Goal: Information Seeking & Learning: Learn about a topic

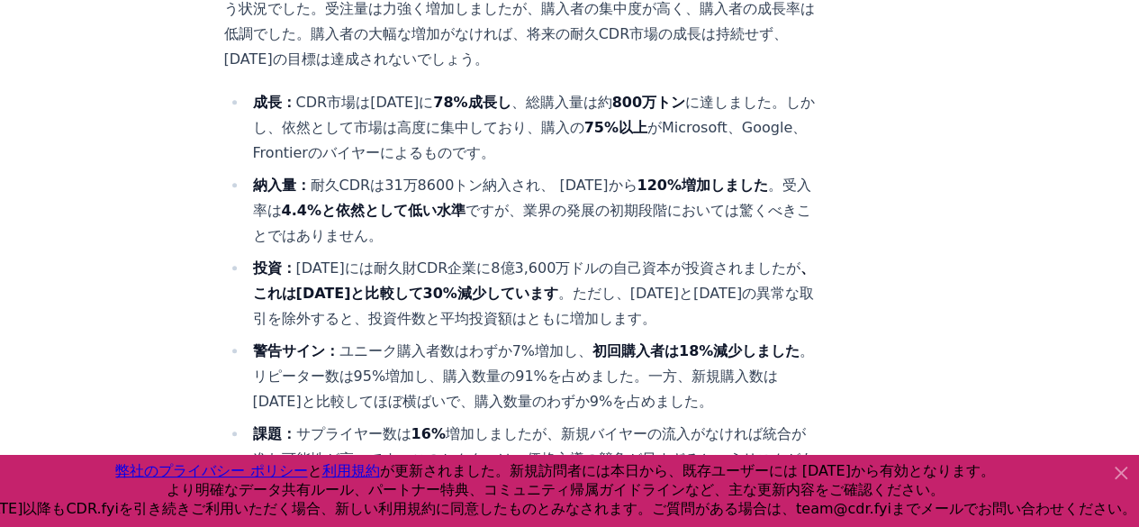
scroll to position [843, 0]
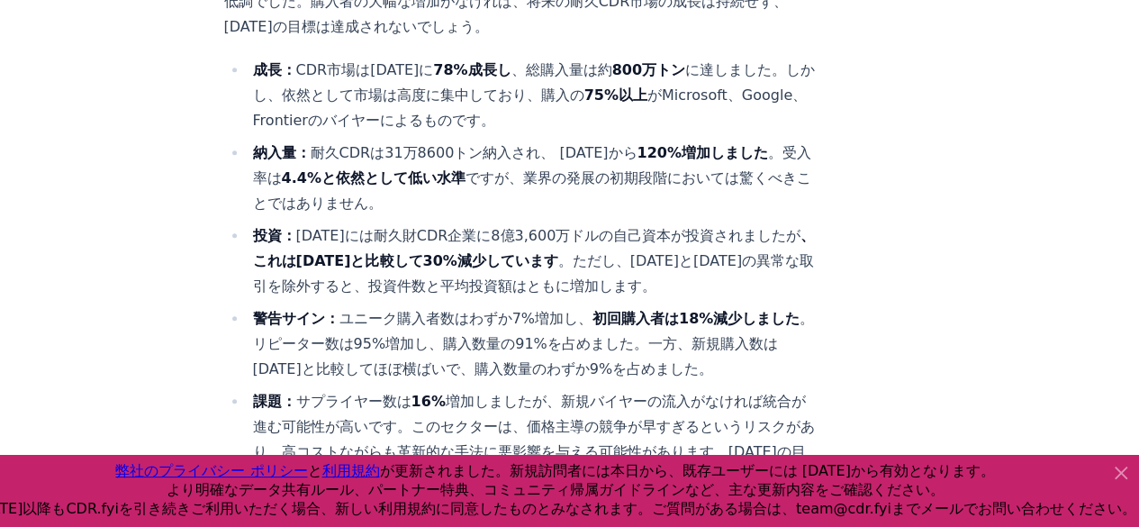
click at [1120, 474] on icon at bounding box center [1121, 473] width 22 height 22
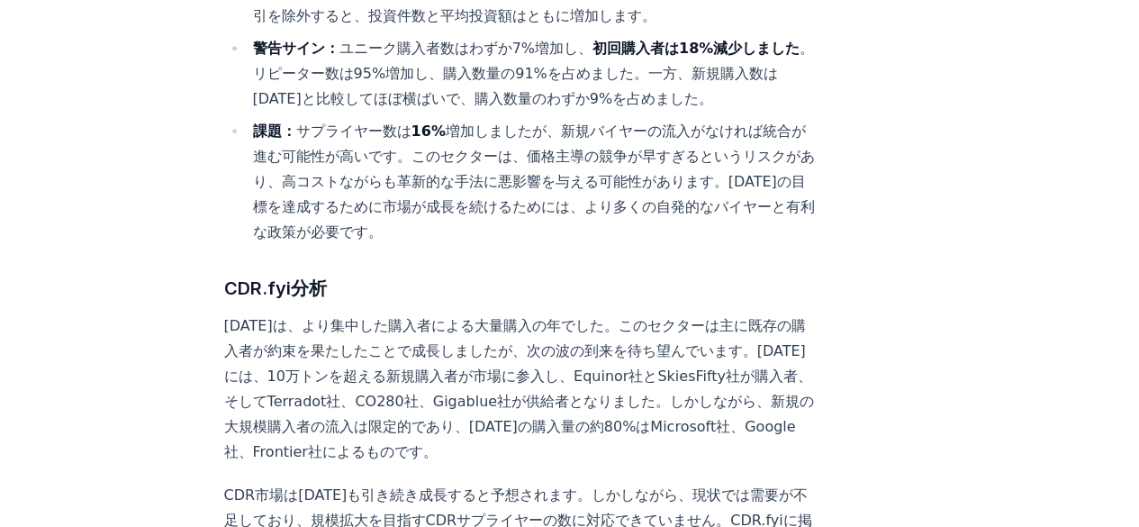
scroll to position [1203, 0]
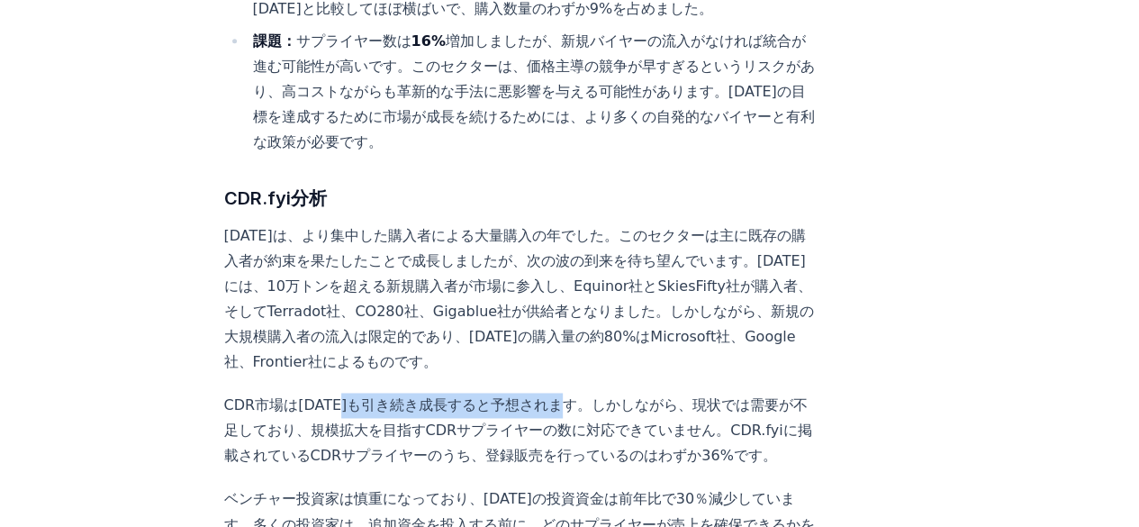
drag, startPoint x: 336, startPoint y: 341, endPoint x: 537, endPoint y: 344, distance: 201.6
click at [533, 396] on font "CDR市場は[DATE]も引き続き成長すると予想されます。しかしながら、現状では需要が不足しており、規模拡大を目指すCDRサプライヤーの数に対応できていません…" at bounding box center [518, 430] width 588 height 68
click at [576, 396] on font "CDR市場は[DATE]も引き続き成長すると予想されます。しかしながら、現状では需要が不足しており、規模拡大を目指すCDRサプライヤーの数に対応できていません…" at bounding box center [518, 430] width 588 height 68
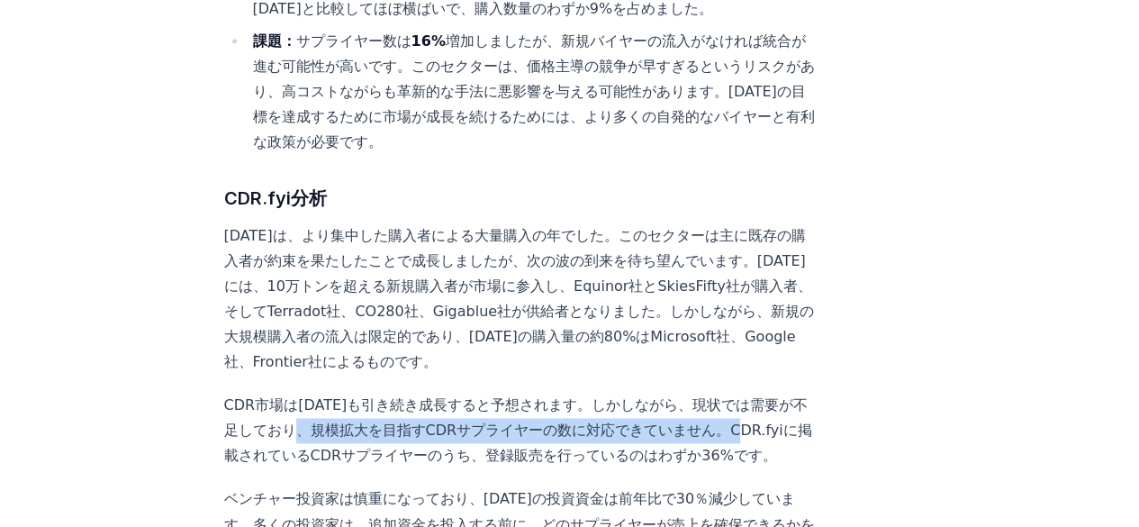
drag, startPoint x: 284, startPoint y: 371, endPoint x: 667, endPoint y: 367, distance: 382.6
click at [667, 396] on font "CDR市場は[DATE]も引き続き成長すると予想されます。しかしながら、現状では需要が不足しており、規模拡大を目指すCDRサプライヤーの数に対応できていません…" at bounding box center [518, 430] width 588 height 68
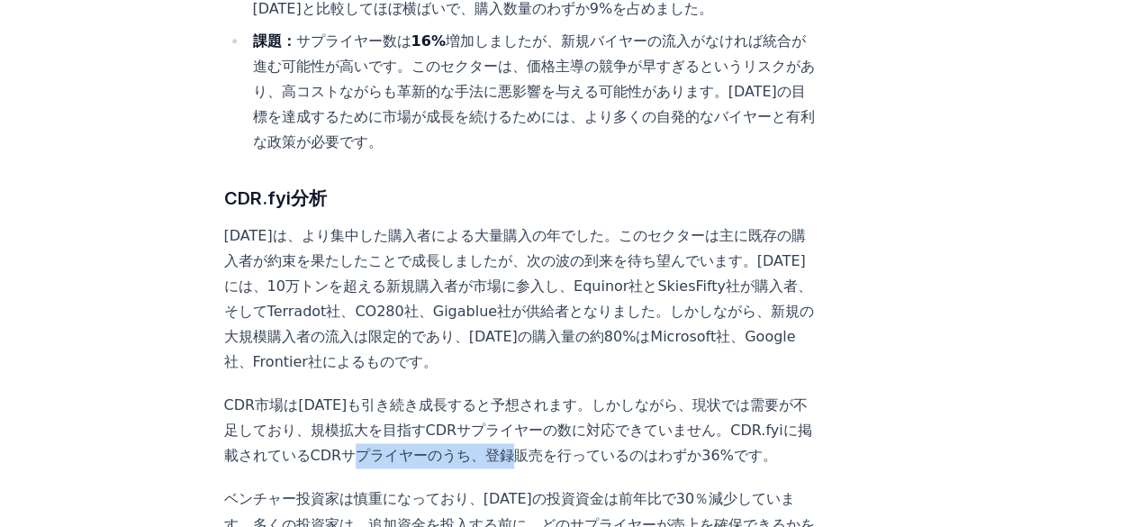
drag, startPoint x: 318, startPoint y: 393, endPoint x: 441, endPoint y: 393, distance: 123.3
click at [441, 396] on font "CDR市場は[DATE]も引き続き成長すると予想されます。しかしながら、現状では需要が不足しており、規模拡大を目指すCDRサプライヤーの数に対応できていません…" at bounding box center [518, 430] width 588 height 68
click at [473, 392] on p "CDR市場は[DATE]も引き続き成長すると予想されます。しかしながら、現状では需要が不足しており、規模拡大を目指すCDRサプライヤーの数に対応できていません…" at bounding box center [522, 430] width 596 height 76
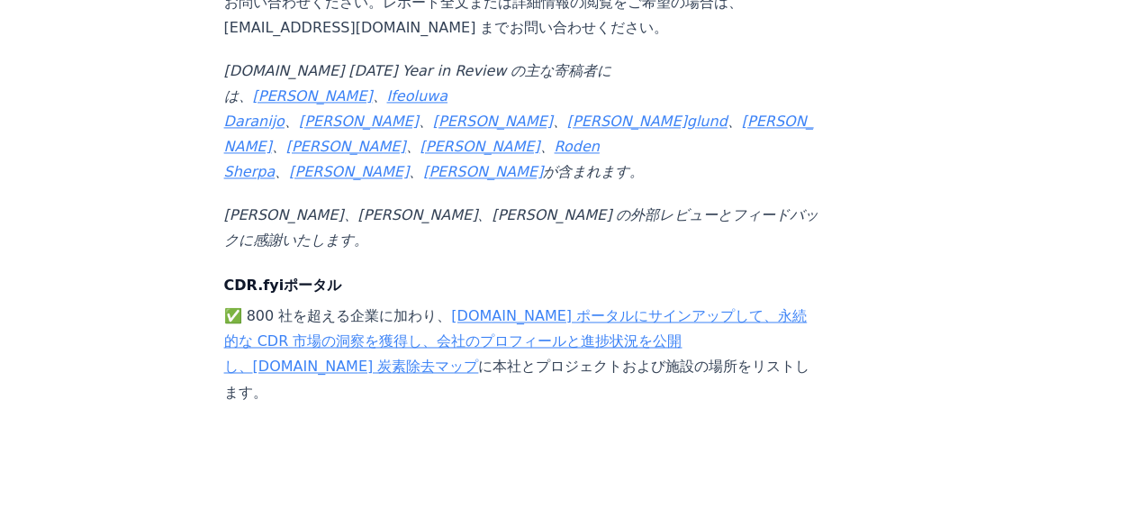
scroll to position [18035, 0]
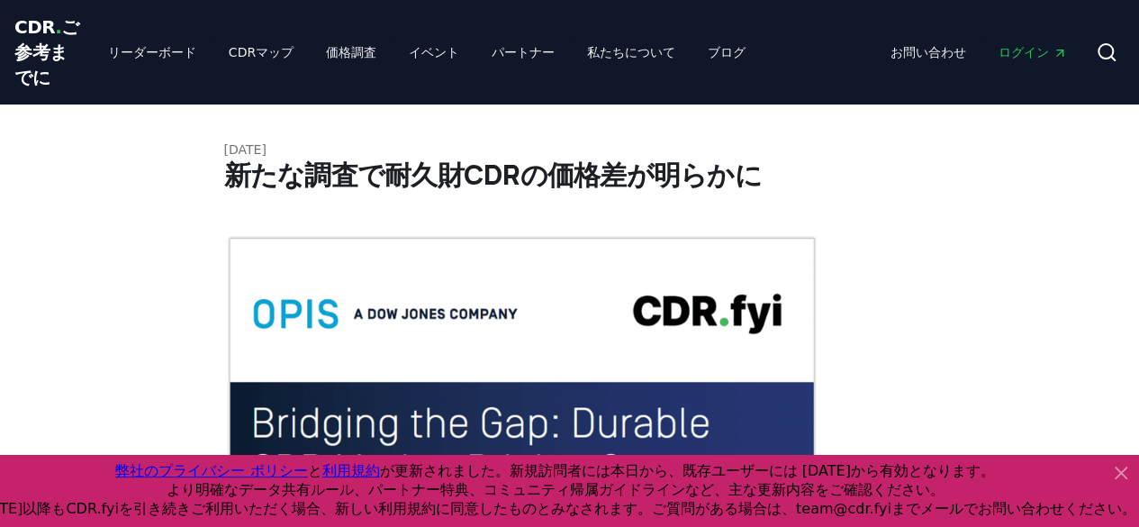
drag, startPoint x: 1114, startPoint y: 474, endPoint x: 1100, endPoint y: 465, distance: 17.0
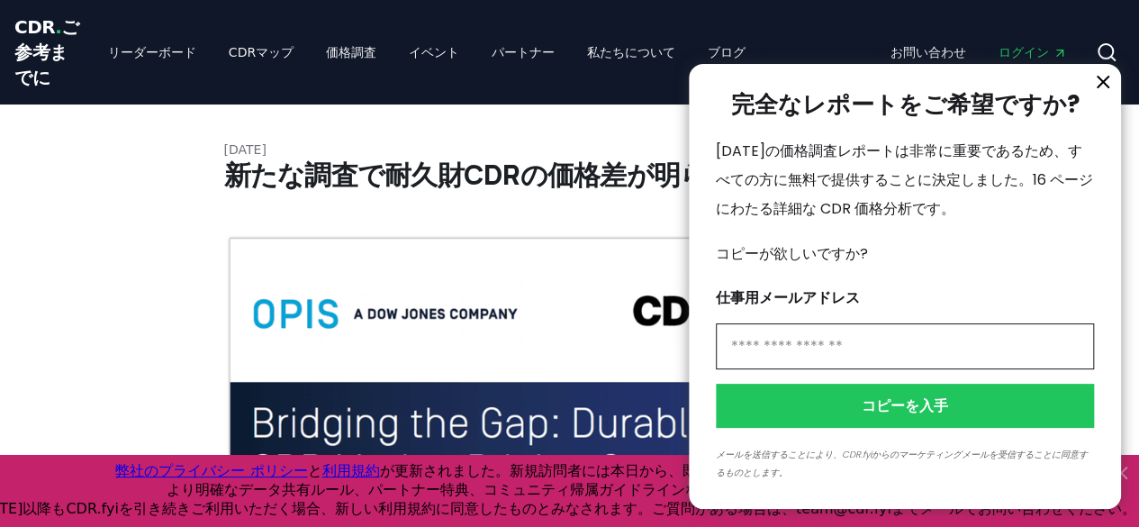
click at [1103, 92] on icon "情報" at bounding box center [1103, 82] width 22 height 22
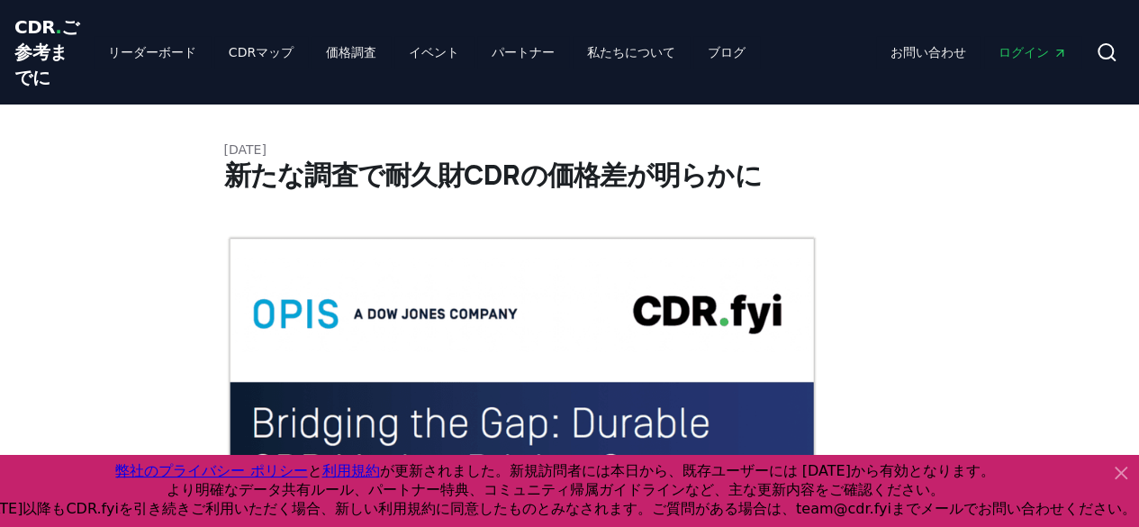
click at [1123, 474] on icon at bounding box center [1121, 473] width 22 height 22
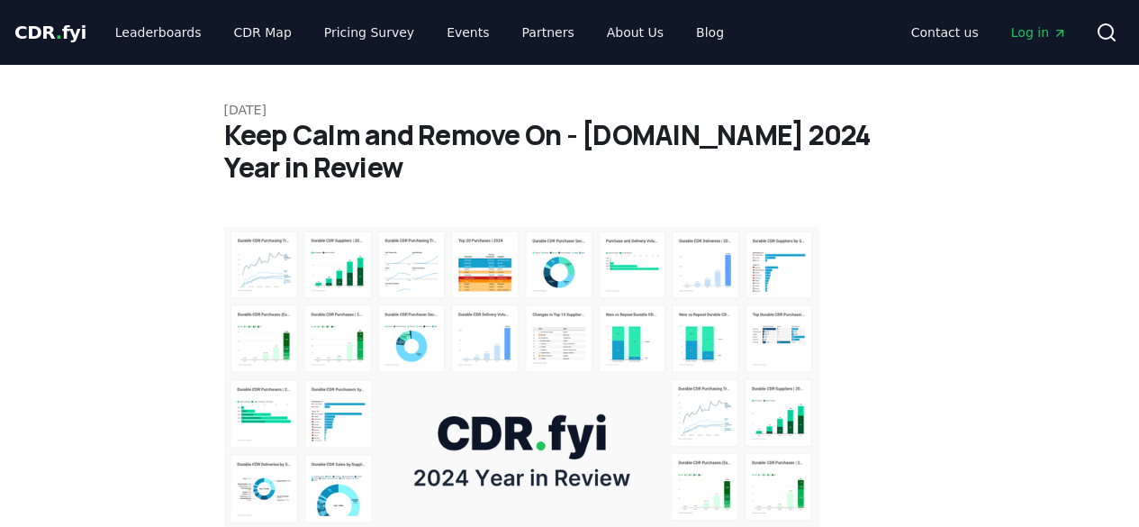
scroll to position [270, 0]
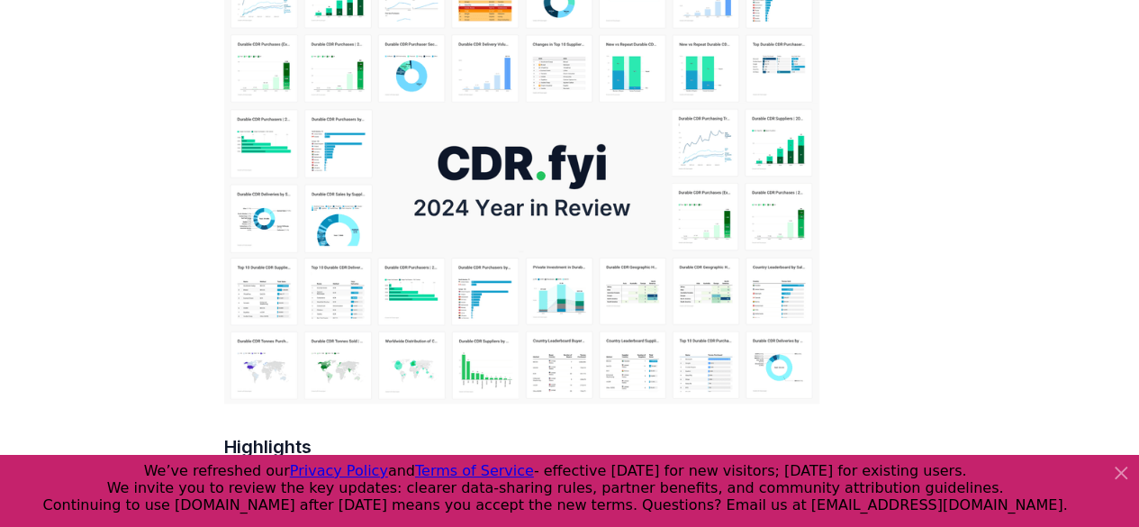
click at [472, 311] on img at bounding box center [522, 180] width 596 height 446
drag, startPoint x: 1120, startPoint y: 477, endPoint x: 1068, endPoint y: 467, distance: 53.1
click at [1117, 476] on icon at bounding box center [1121, 473] width 22 height 22
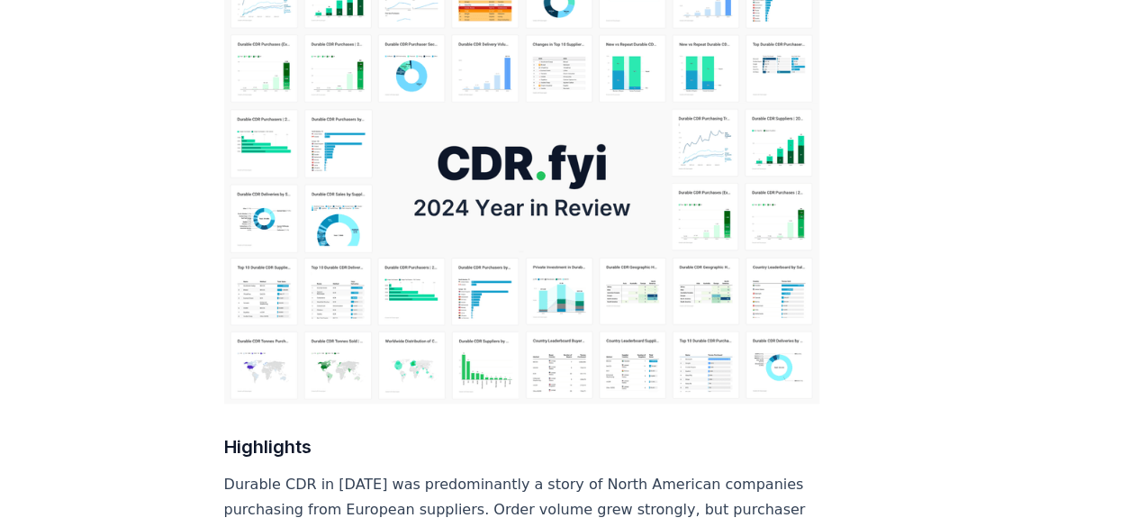
click at [460, 255] on img at bounding box center [522, 180] width 596 height 446
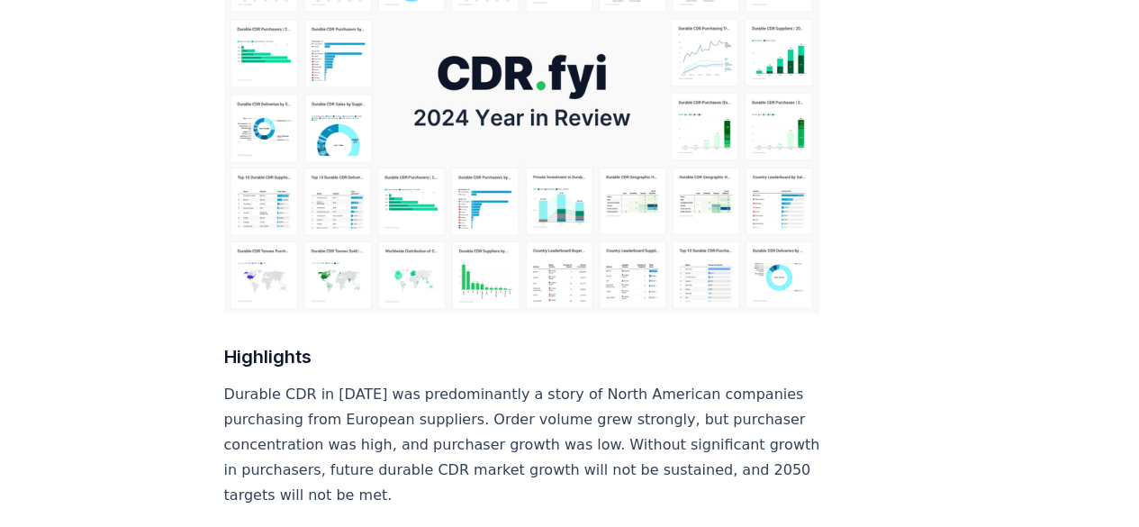
click at [456, 203] on img at bounding box center [522, 90] width 596 height 446
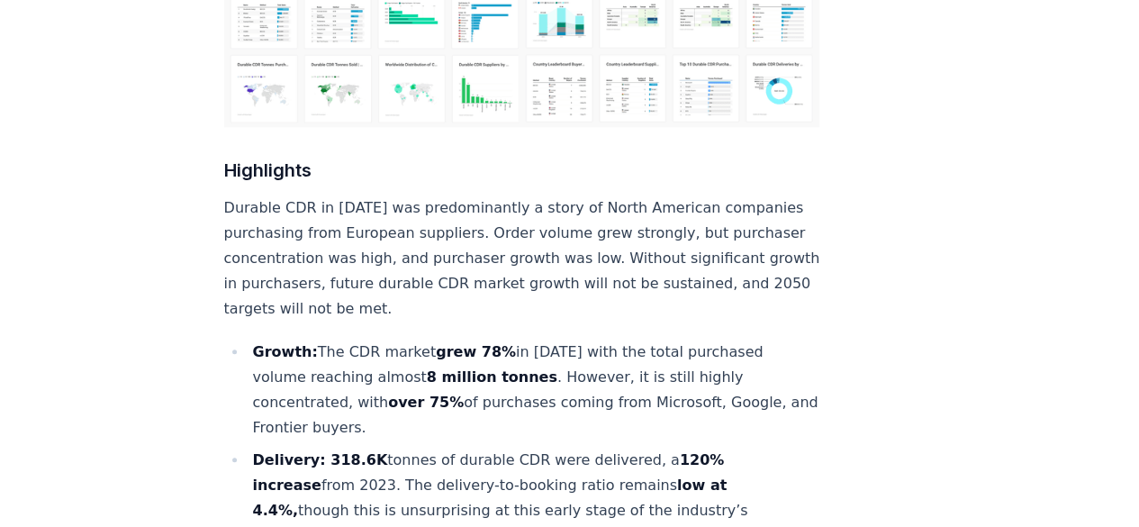
scroll to position [0, 0]
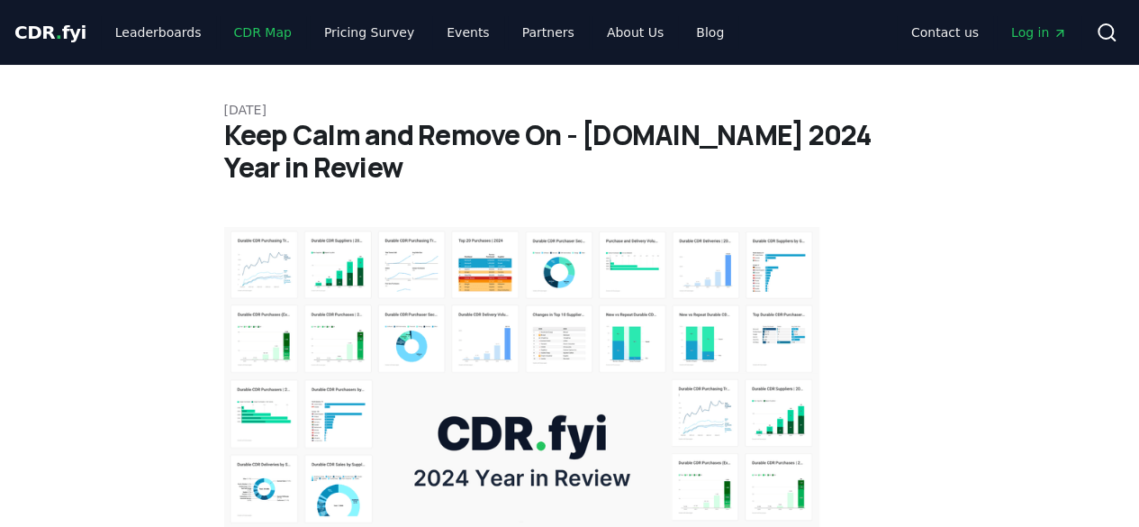
click at [240, 29] on link "CDR Map" at bounding box center [263, 32] width 86 height 32
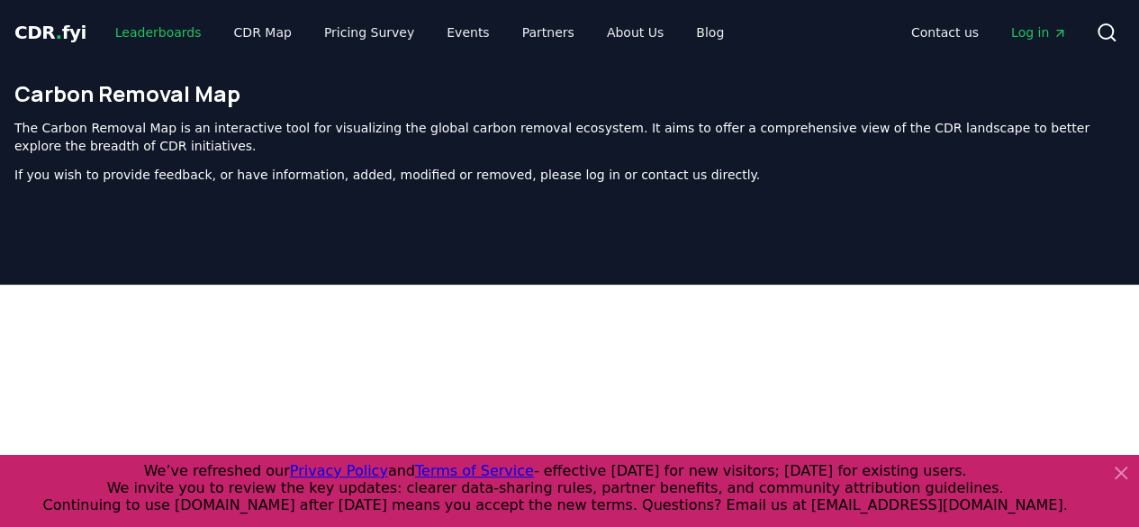
click at [155, 33] on link "Leaderboards" at bounding box center [158, 32] width 115 height 32
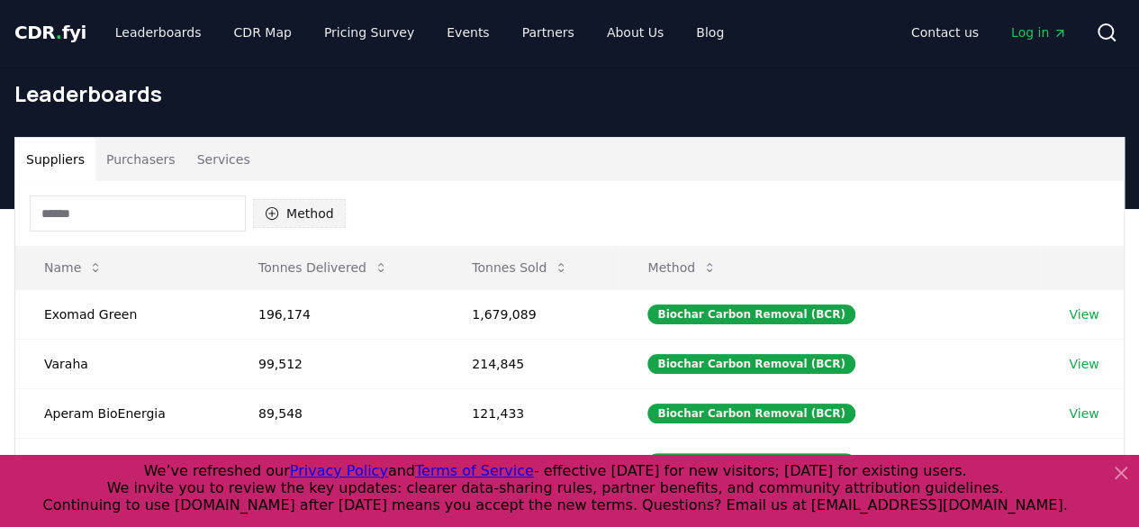
click at [310, 209] on button "Method" at bounding box center [299, 213] width 93 height 29
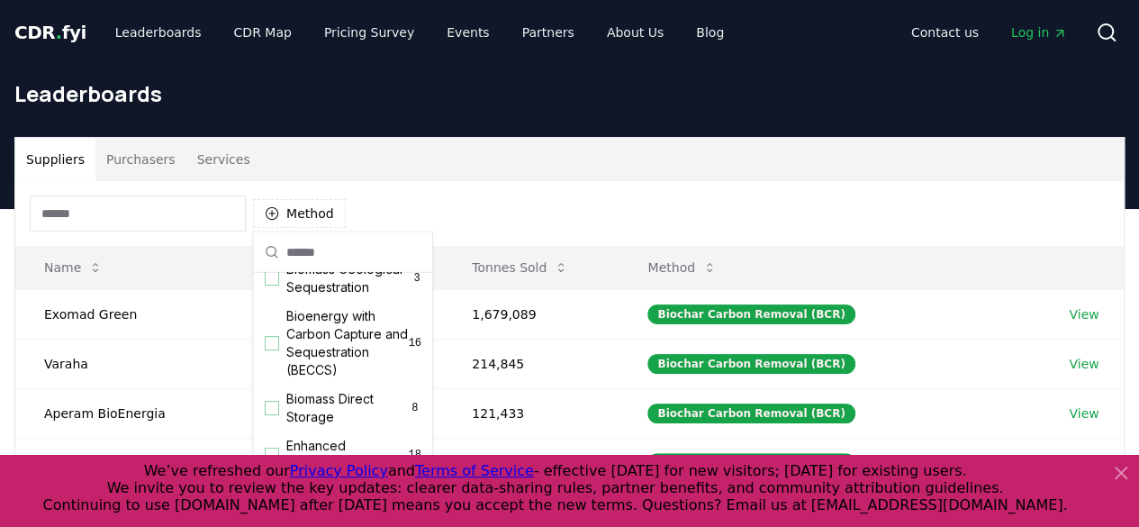
scroll to position [90, 0]
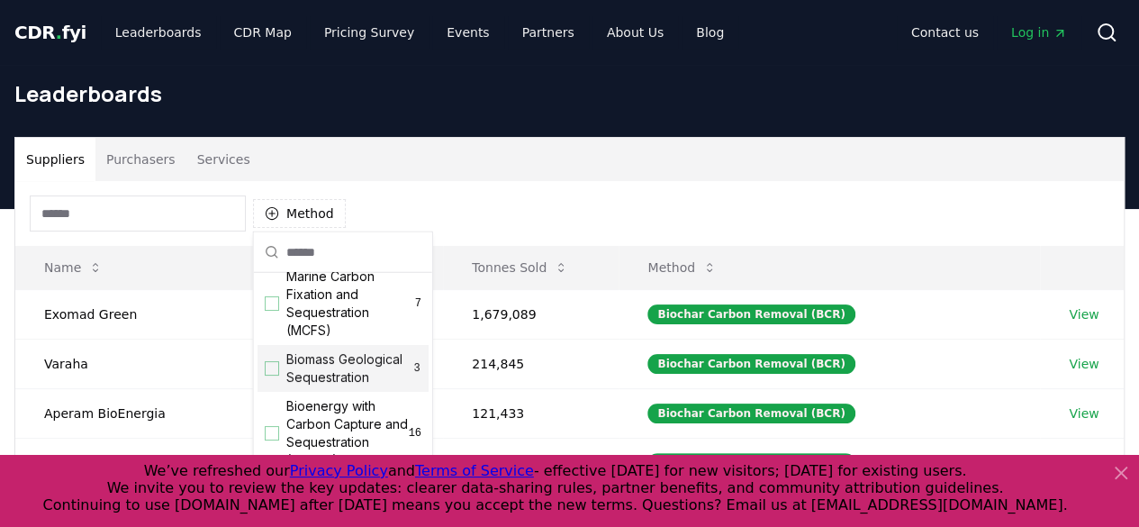
click at [312, 378] on span "Biomass Geological Sequestration" at bounding box center [349, 368] width 126 height 36
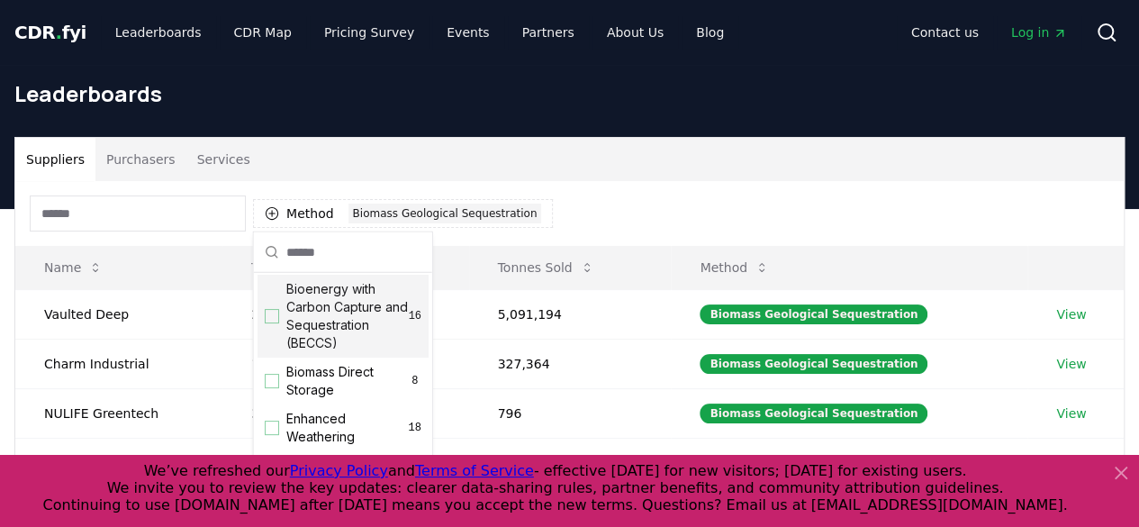
scroll to position [180, 0]
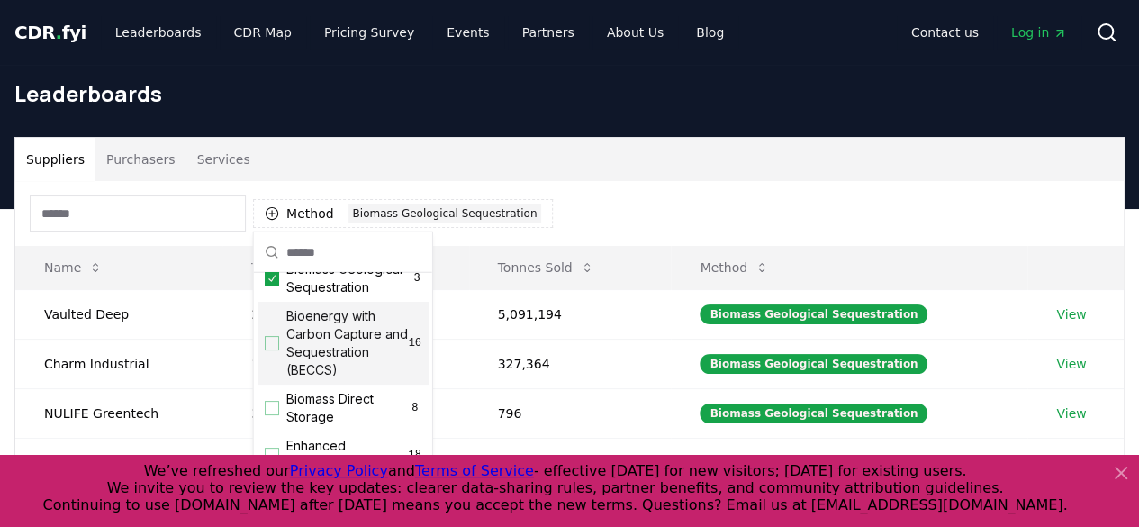
click at [274, 350] on div "Suggestions" at bounding box center [272, 343] width 14 height 14
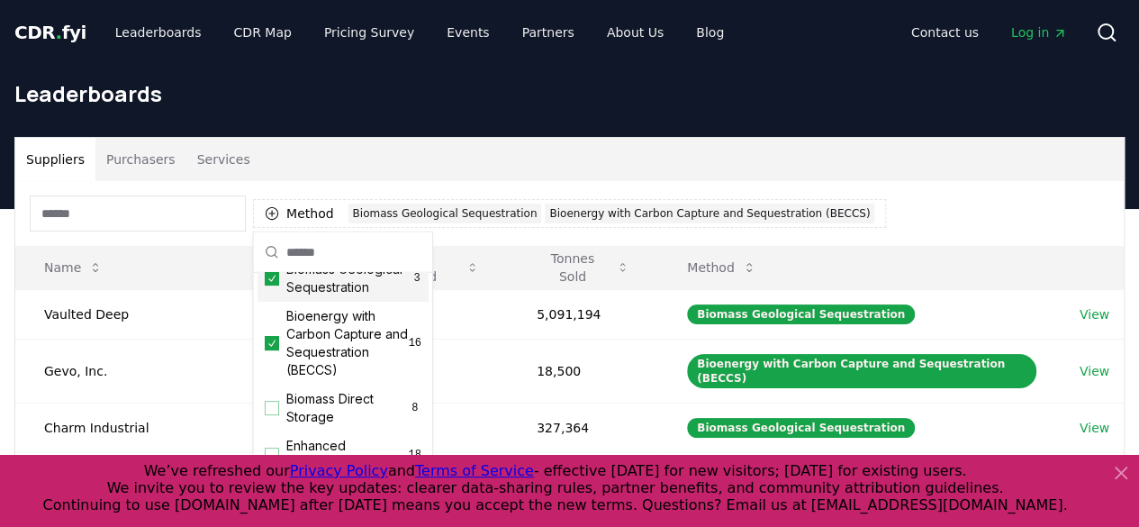
click at [273, 285] on icon "Suggestions" at bounding box center [272, 278] width 13 height 14
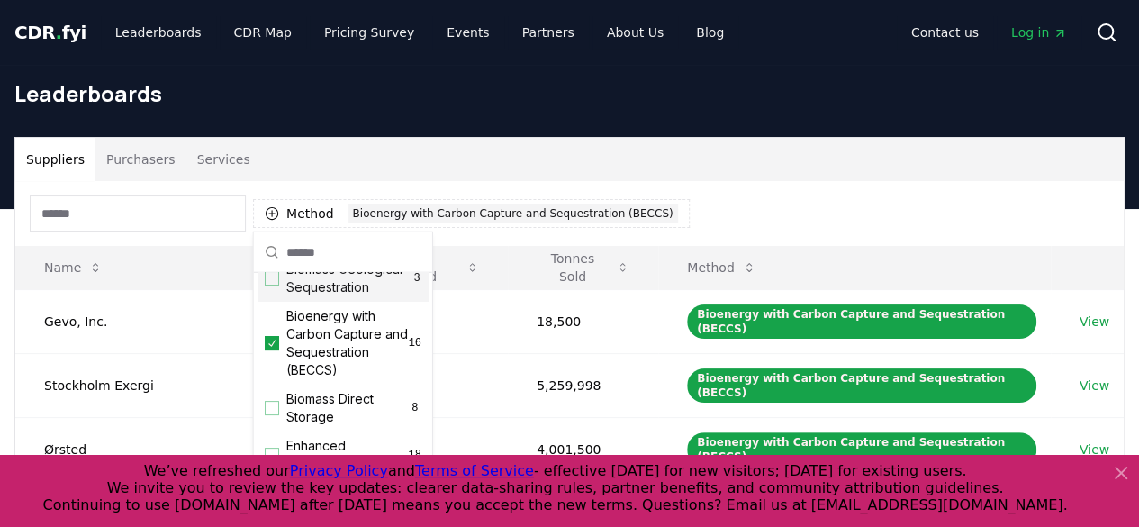
click at [711, 204] on div "Method 1 Bioenergy with Carbon Capture and Sequestration (BECCS)" at bounding box center [569, 213] width 1108 height 65
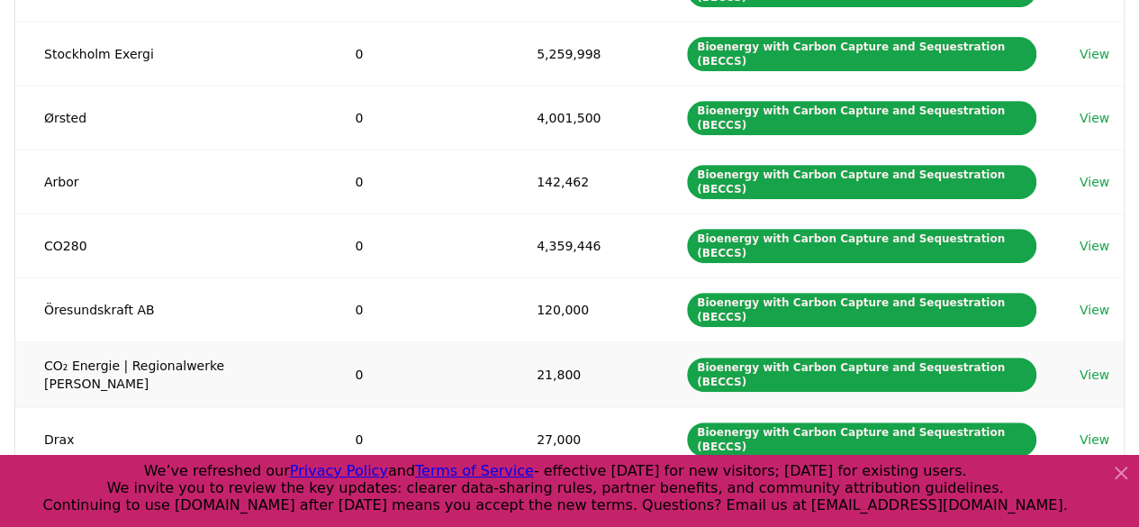
scroll to position [360, 0]
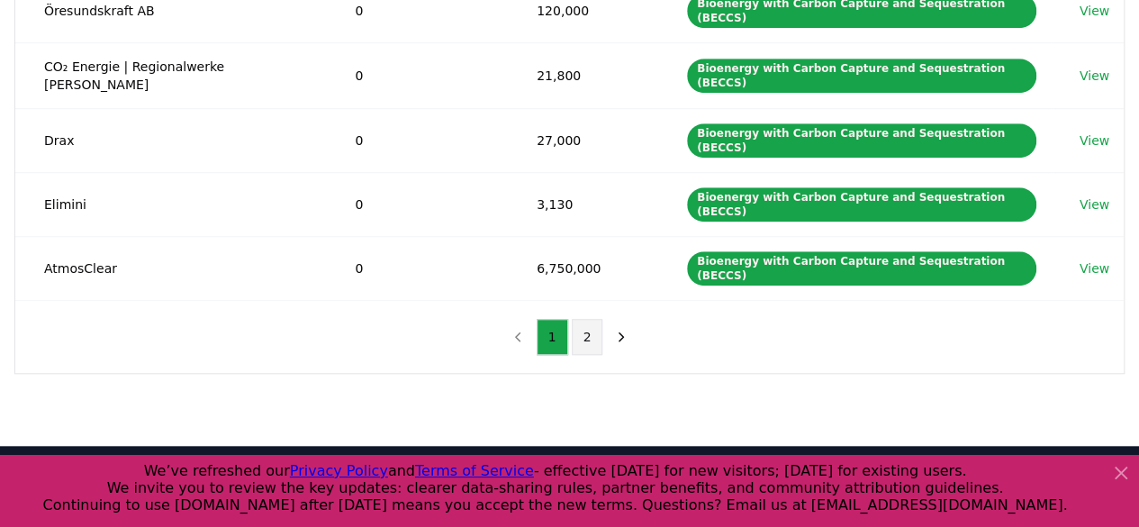
click at [580, 319] on button "2" at bounding box center [588, 337] width 32 height 36
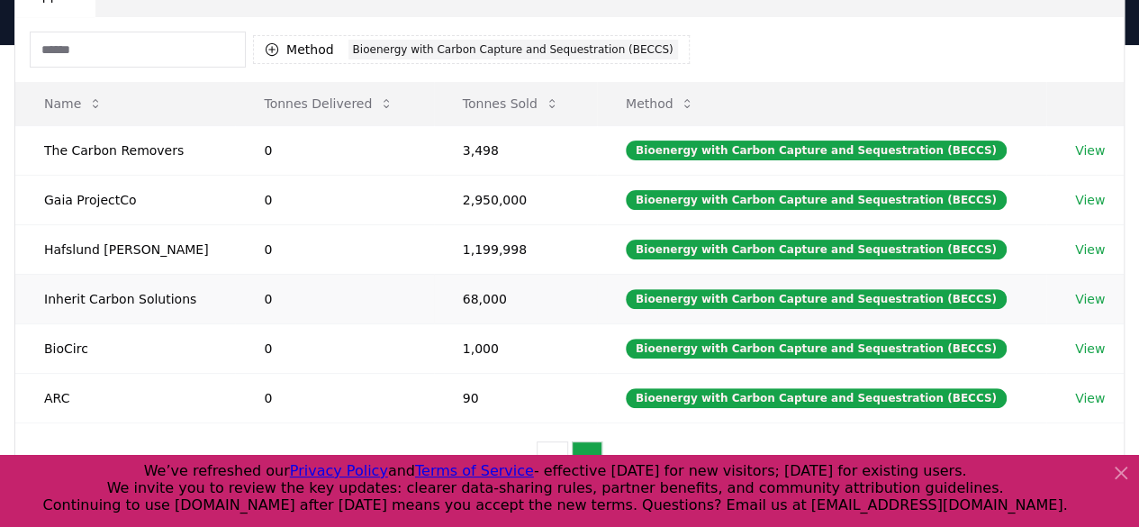
scroll to position [137, 0]
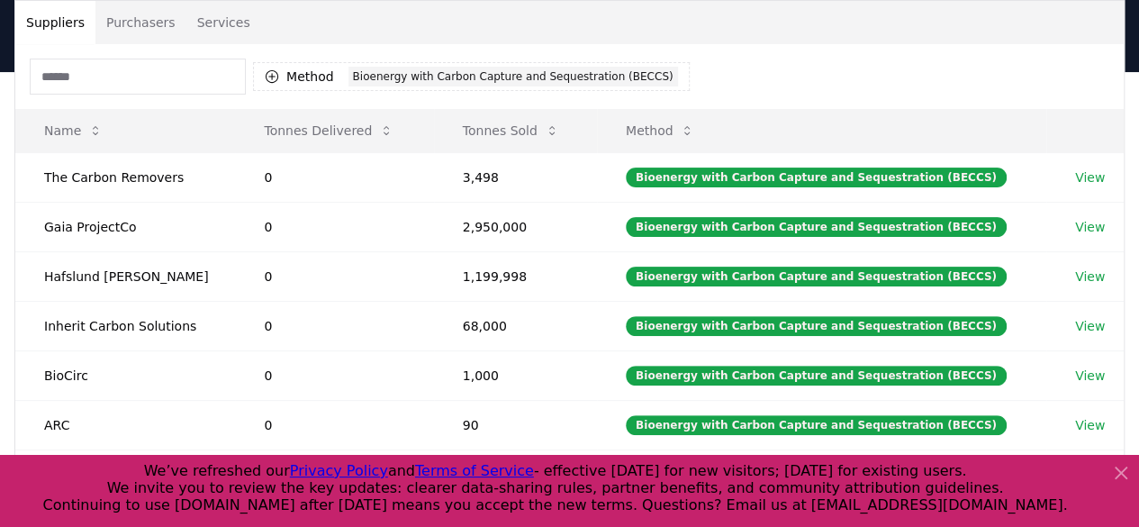
click at [1118, 471] on icon at bounding box center [1120, 472] width 11 height 11
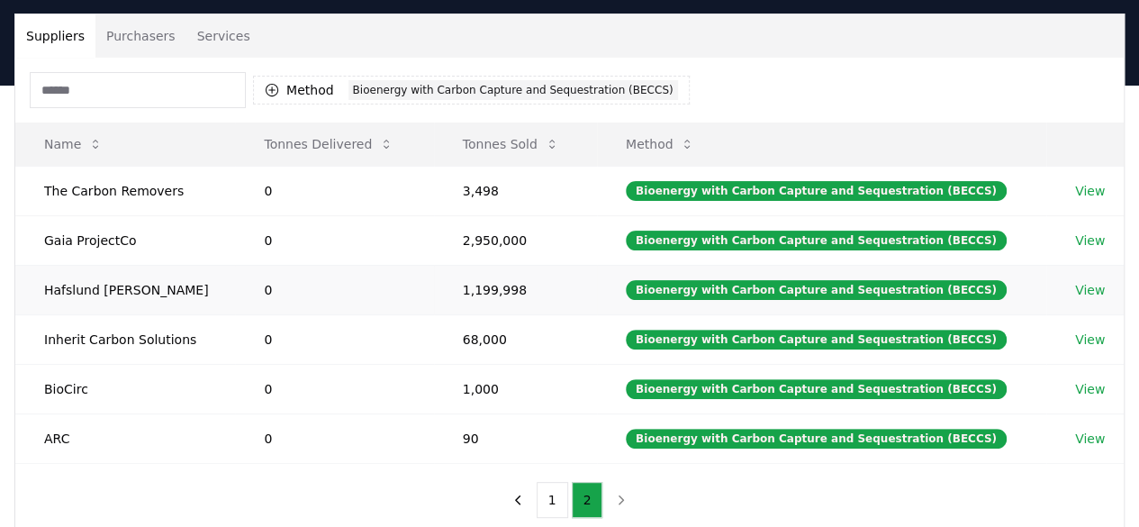
scroll to position [47, 0]
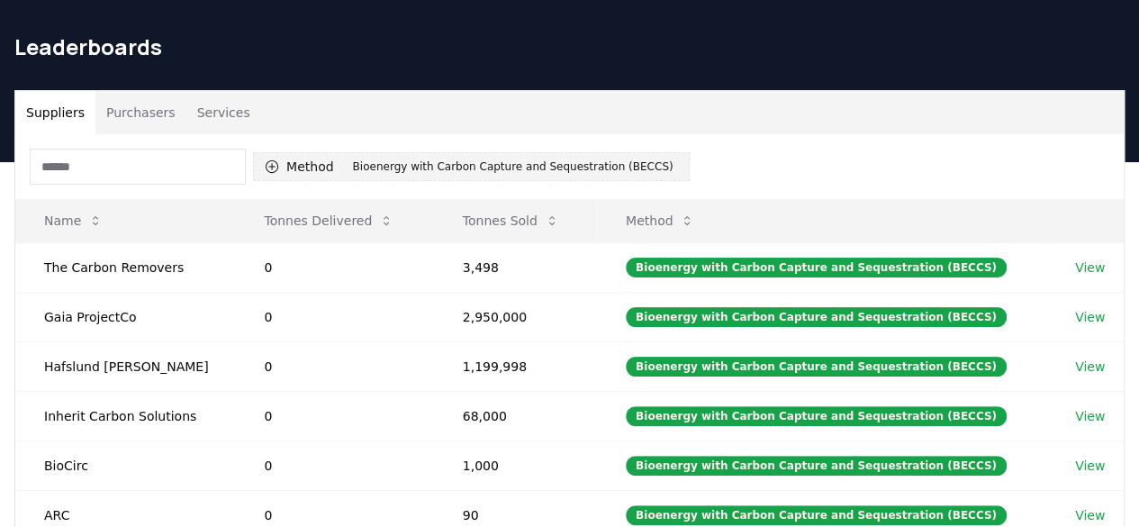
click at [286, 160] on button "Method 1 Bioenergy with Carbon Capture and Sequestration (BECCS)" at bounding box center [471, 166] width 437 height 29
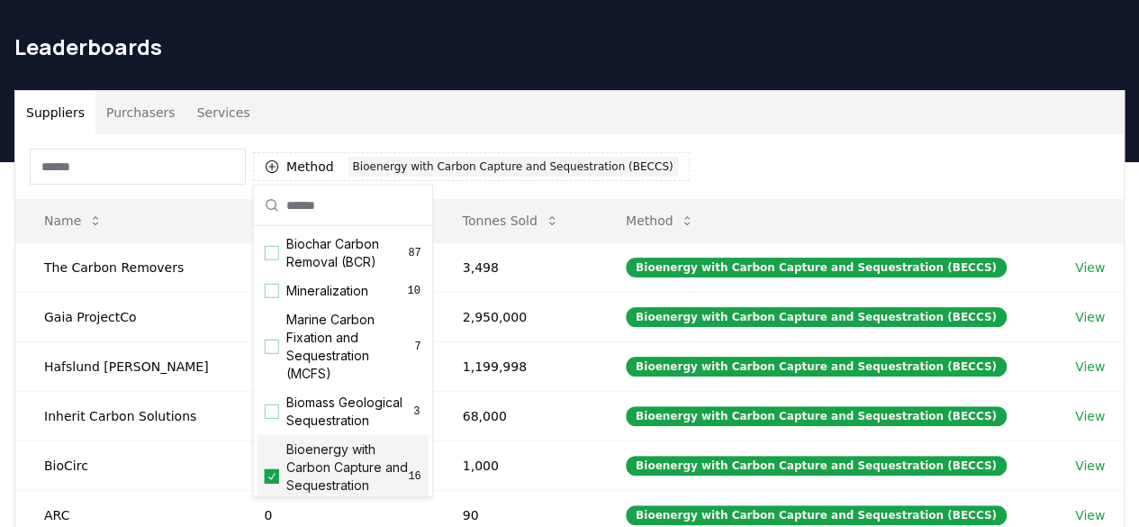
drag, startPoint x: 290, startPoint y: 483, endPoint x: 292, endPoint y: 469, distance: 14.5
click at [290, 482] on span "Bioenergy with Carbon Capture and Sequestration (BECCS)" at bounding box center [347, 476] width 122 height 72
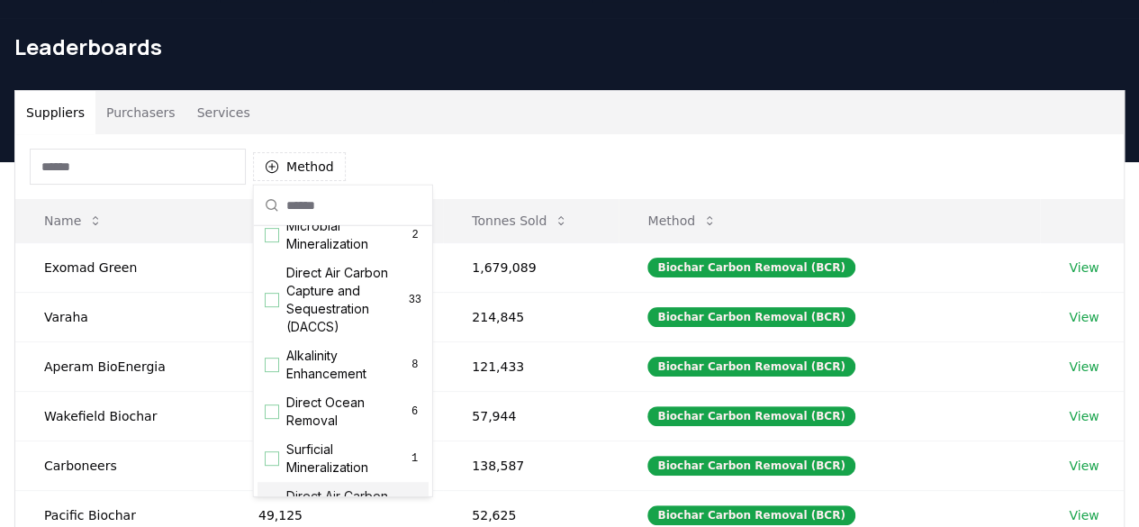
scroll to position [310, 0]
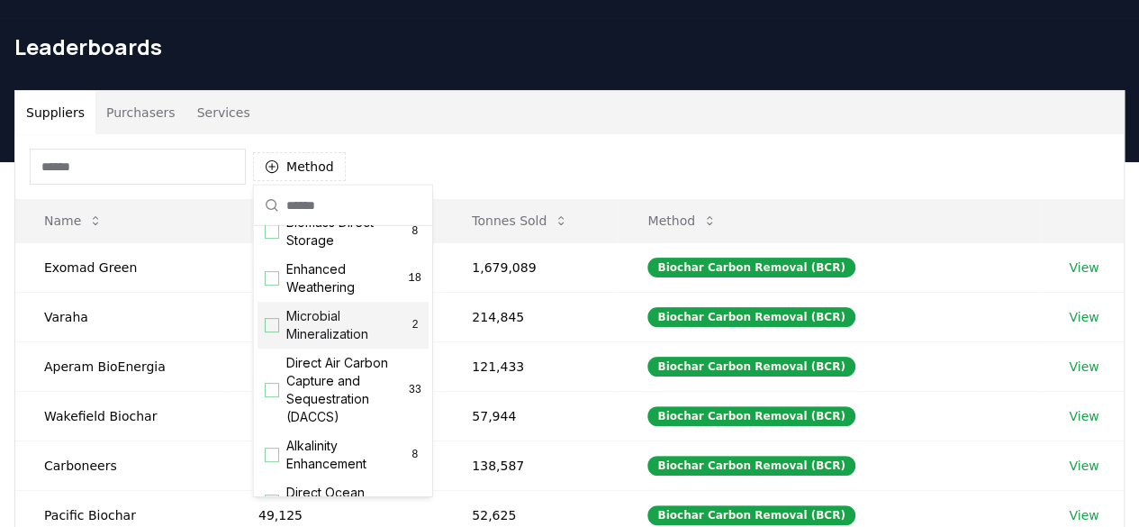
click at [295, 343] on span "Microbial Mineralization" at bounding box center [347, 325] width 122 height 36
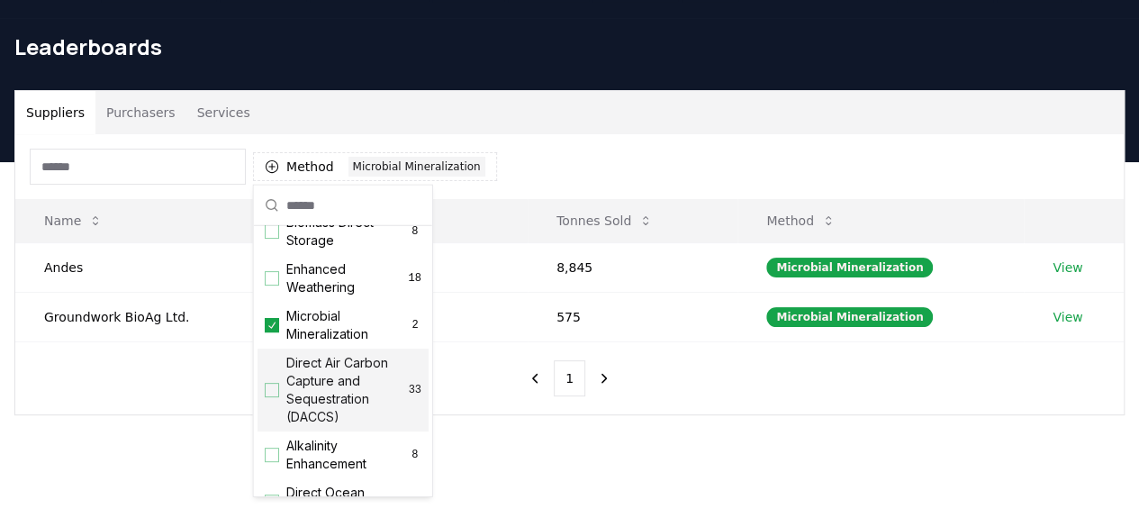
click at [672, 447] on div "Suppliers Purchasers Services Method 1 Microbial Mineralization Name Tonnes Del…" at bounding box center [569, 324] width 1139 height 325
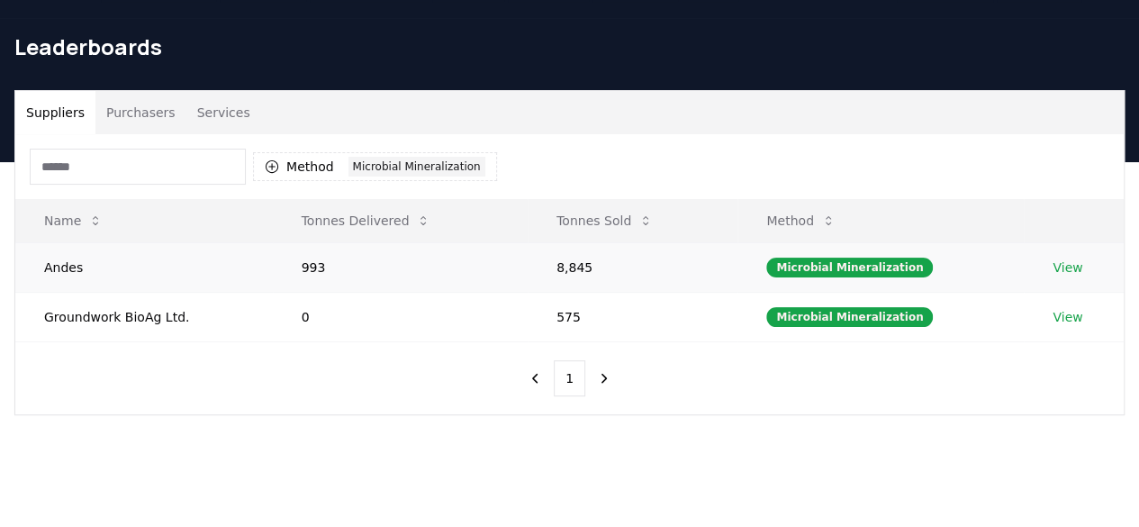
click at [1067, 270] on link "View" at bounding box center [1067, 267] width 30 height 18
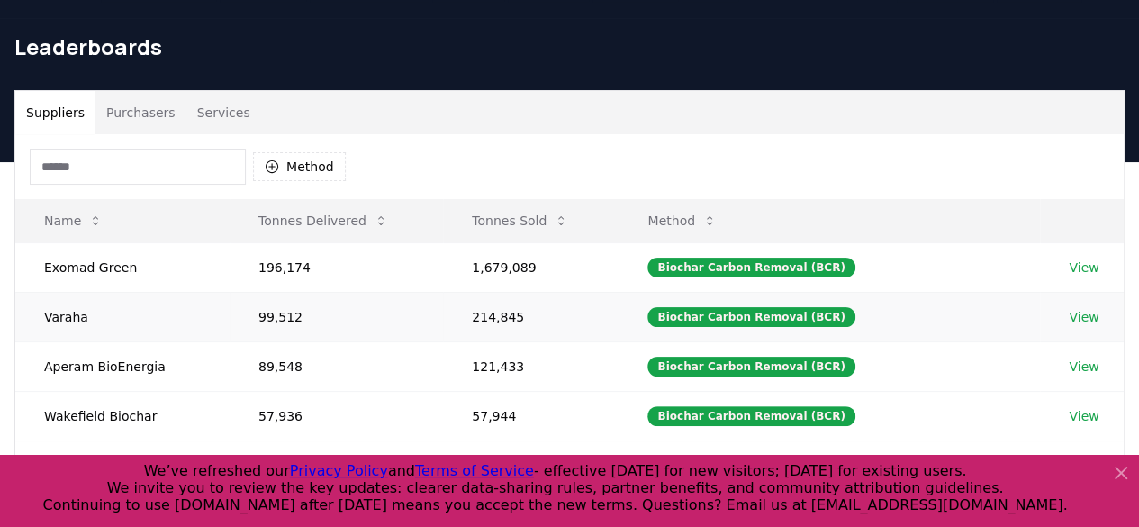
scroll to position [227, 0]
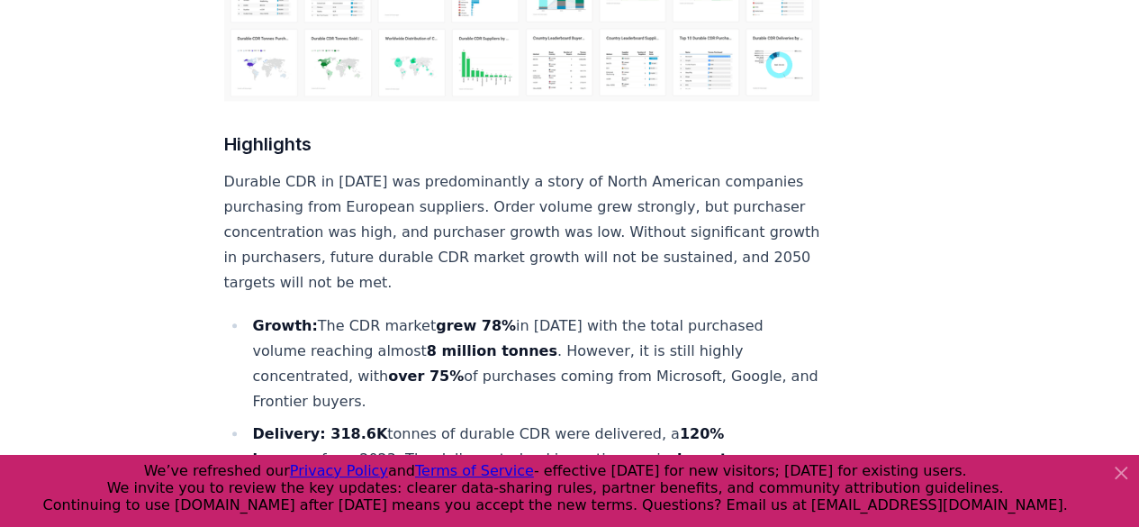
scroll to position [19524, 0]
